Goal: Task Accomplishment & Management: Use online tool/utility

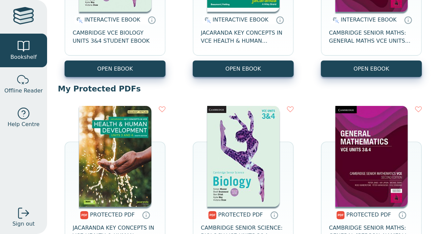
scroll to position [198, 0]
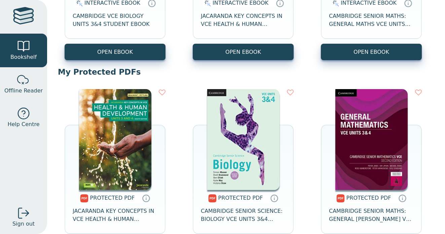
click at [52, 113] on div "Your Bookshelf [PERSON_NAME] Year 0 / [GEOGRAPHIC_DATA] My Support Tickets Prof…" at bounding box center [246, 117] width 398 height 234
drag, startPoint x: 58, startPoint y: 71, endPoint x: 137, endPoint y: 72, distance: 79.0
click at [137, 72] on p "My Protected PDFs" at bounding box center [246, 72] width 376 height 10
click at [129, 68] on p "My Protected PDFs" at bounding box center [246, 72] width 376 height 10
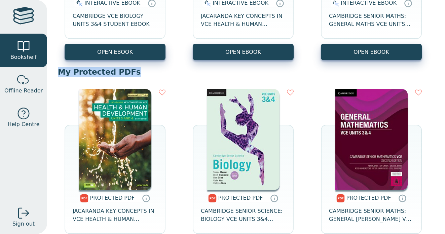
drag, startPoint x: 129, startPoint y: 68, endPoint x: 51, endPoint y: 73, distance: 78.5
click at [51, 73] on div "Your Bookshelf [PERSON_NAME] Year 0 / [GEOGRAPHIC_DATA] My Support Tickets Prof…" at bounding box center [246, 117] width 398 height 234
drag, startPoint x: 56, startPoint y: 73, endPoint x: 129, endPoint y: 76, distance: 73.0
click at [129, 76] on div "Your Bookshelf [PERSON_NAME] Year 0 / [GEOGRAPHIC_DATA] My Support Tickets Prof…" at bounding box center [246, 117] width 398 height 234
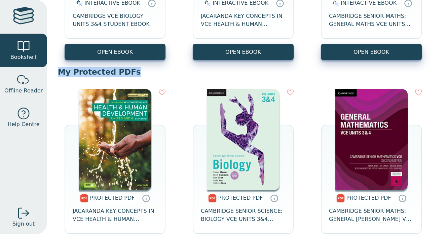
click at [129, 76] on p "My Protected PDFs" at bounding box center [246, 72] width 376 height 10
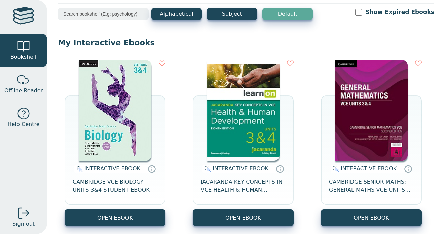
scroll to position [60, 0]
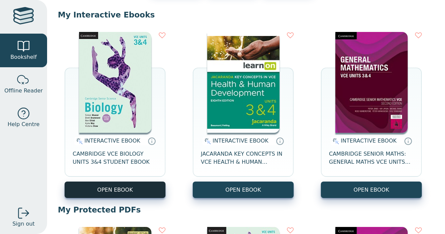
click at [106, 191] on button "OPEN EBOOK" at bounding box center [115, 190] width 101 height 16
